Goal: Transaction & Acquisition: Book appointment/travel/reservation

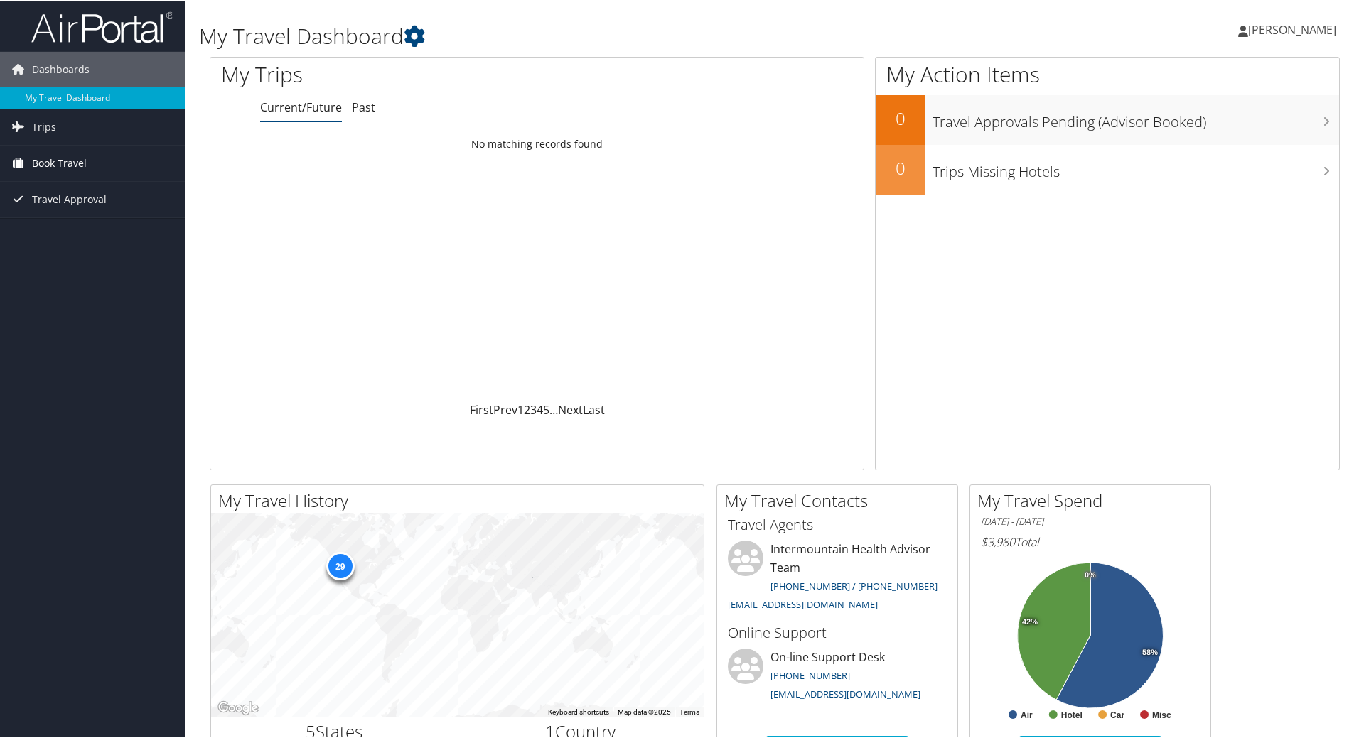
click at [103, 152] on link "Book Travel" at bounding box center [92, 162] width 185 height 36
click at [139, 234] on link "Book/Manage Online Trips" at bounding box center [92, 232] width 185 height 21
click at [90, 96] on link "My Travel Dashboard" at bounding box center [92, 96] width 185 height 21
click at [92, 159] on link "Book Travel" at bounding box center [92, 162] width 185 height 36
click at [23, 232] on link "Book/Manage Online Trips" at bounding box center [92, 232] width 185 height 21
